Goal: Entertainment & Leisure: Consume media (video, audio)

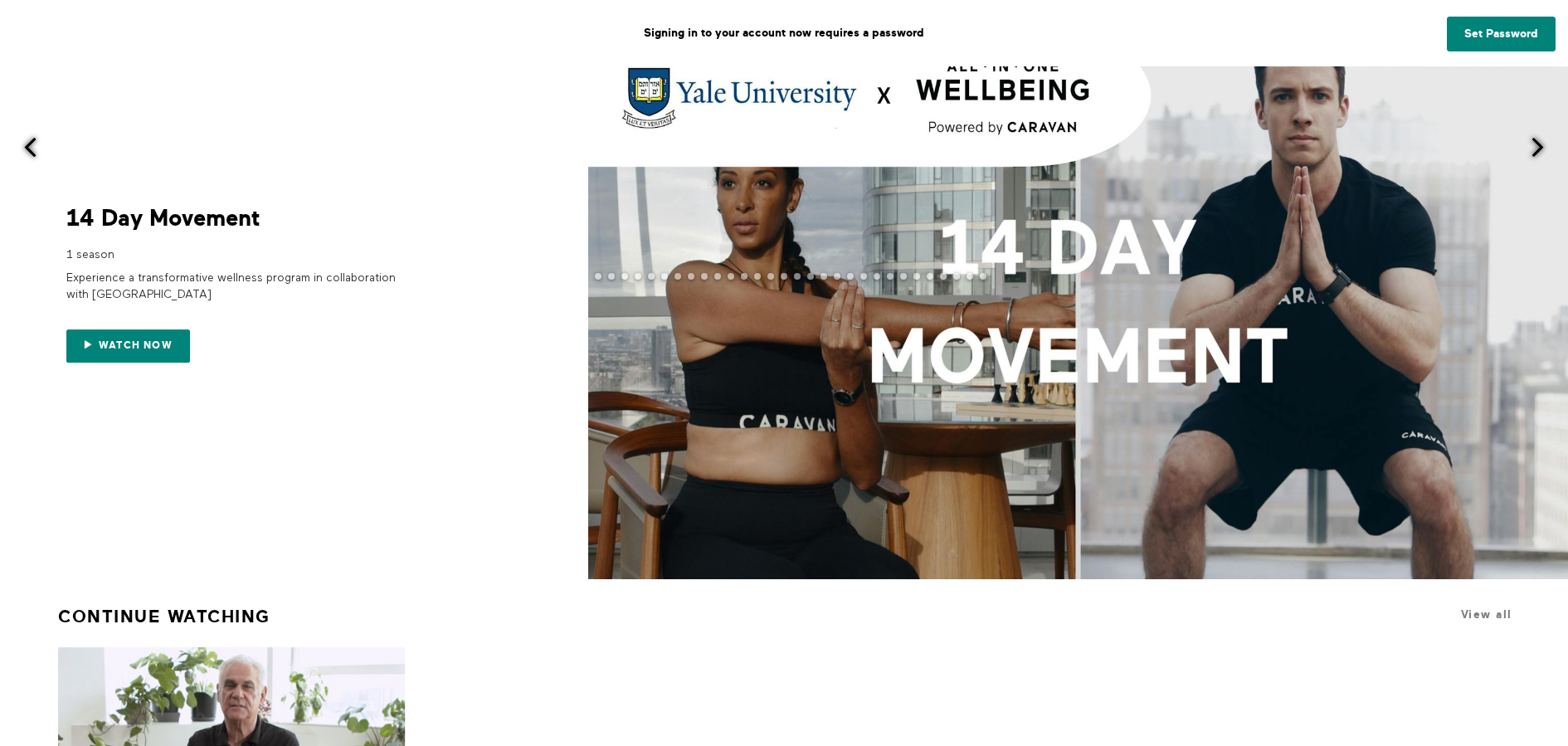
scroll to position [125, 0]
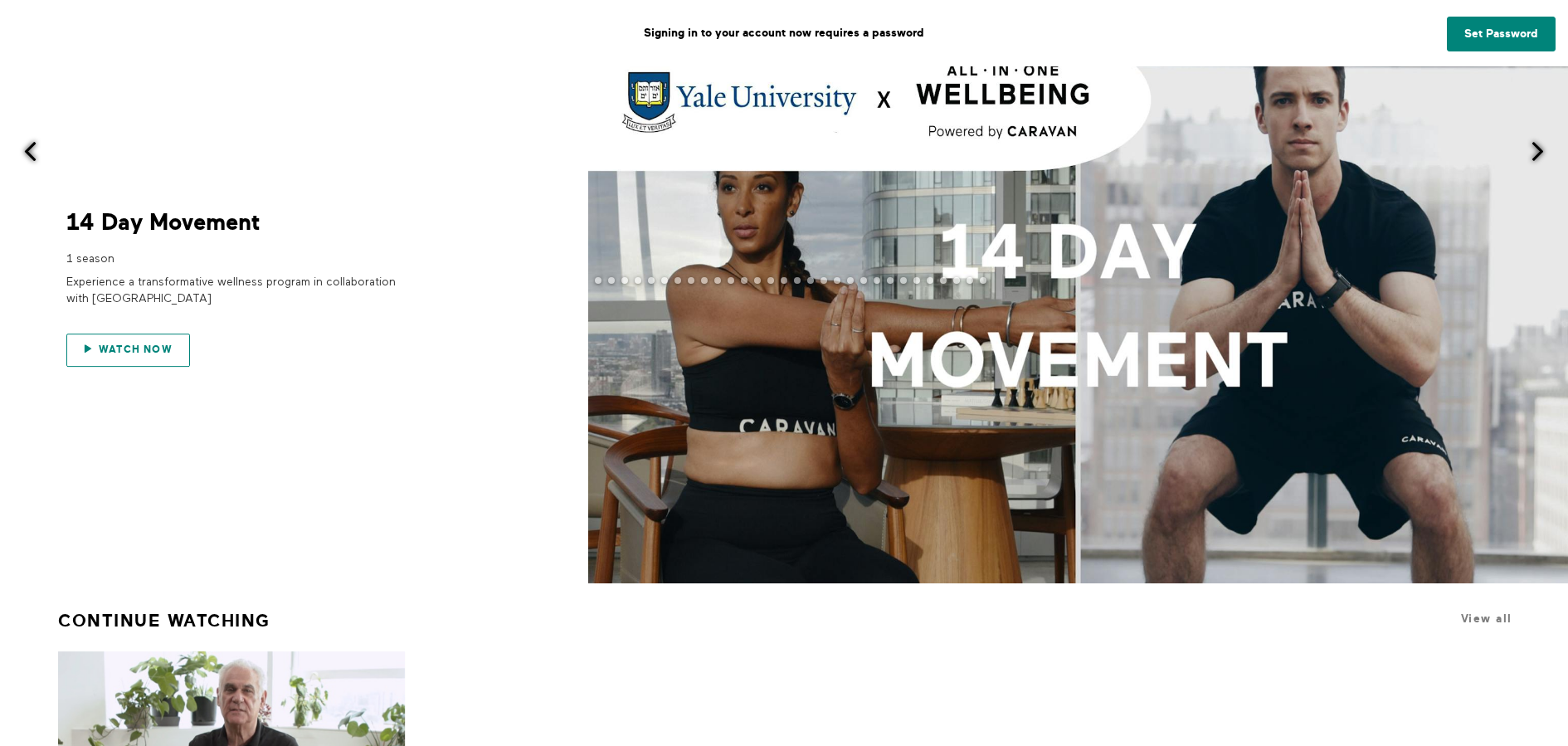
click at [147, 346] on span "Watch now" at bounding box center [135, 350] width 74 height 11
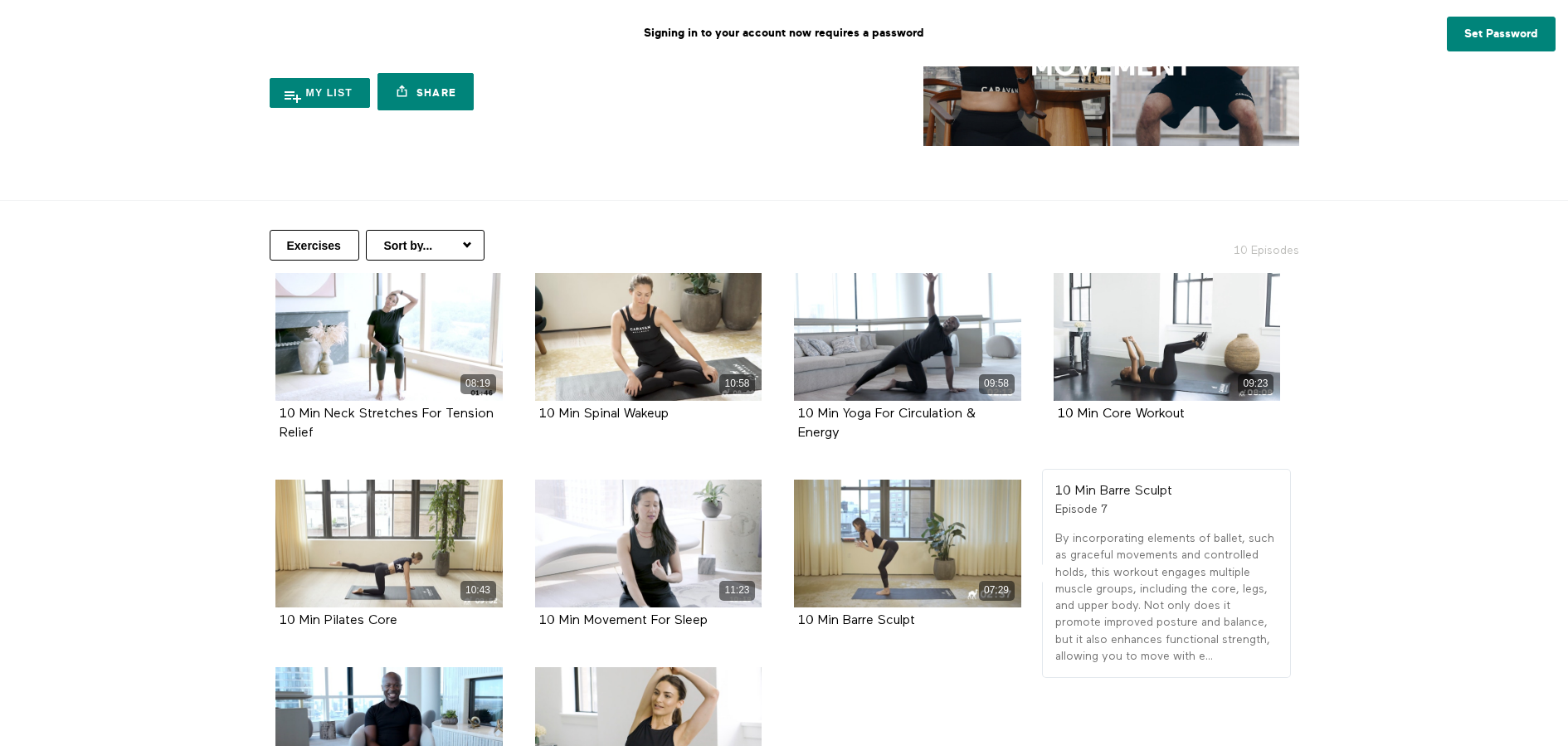
scroll to position [211, 0]
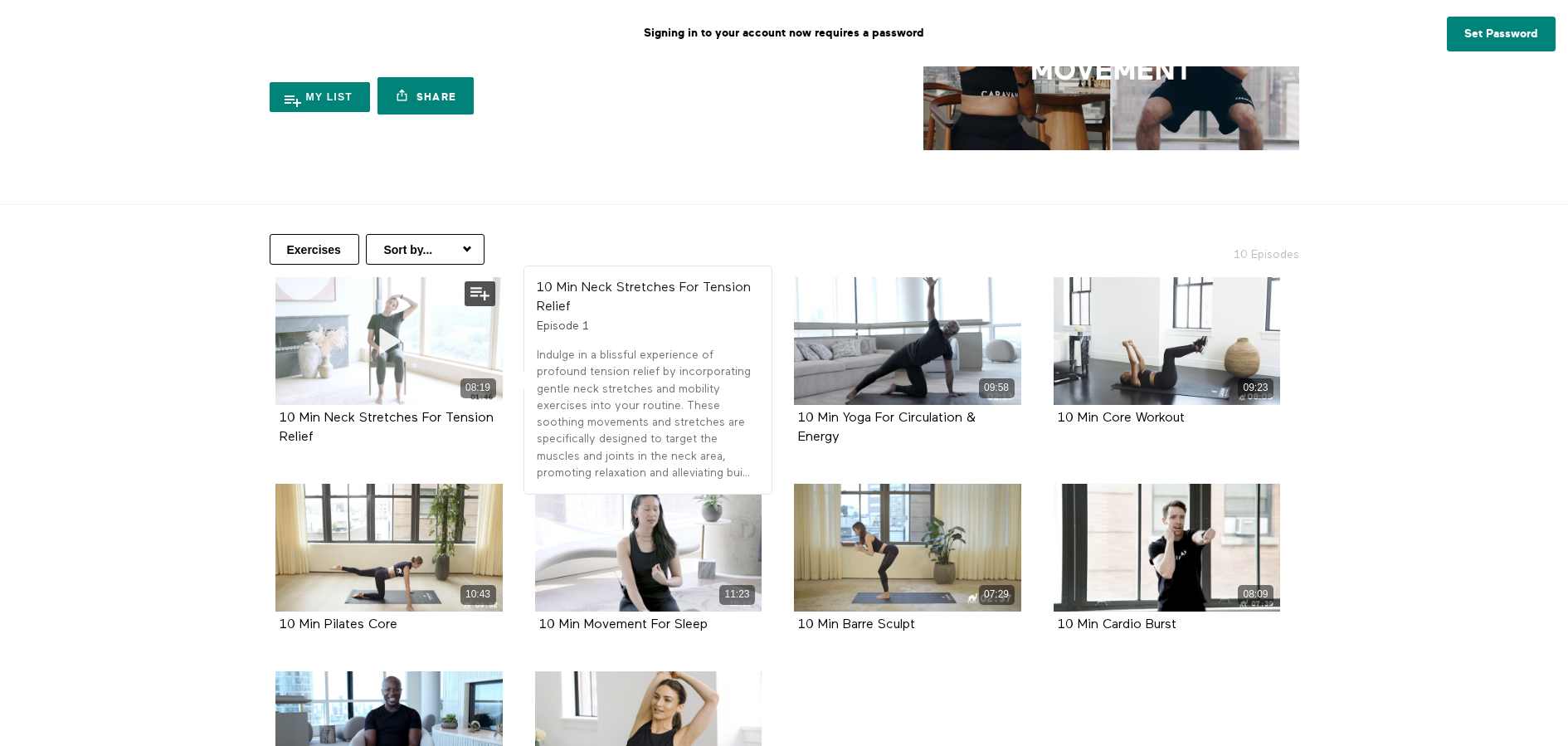
click at [388, 337] on icon at bounding box center [389, 340] width 49 height 29
